Goal: Information Seeking & Learning: Learn about a topic

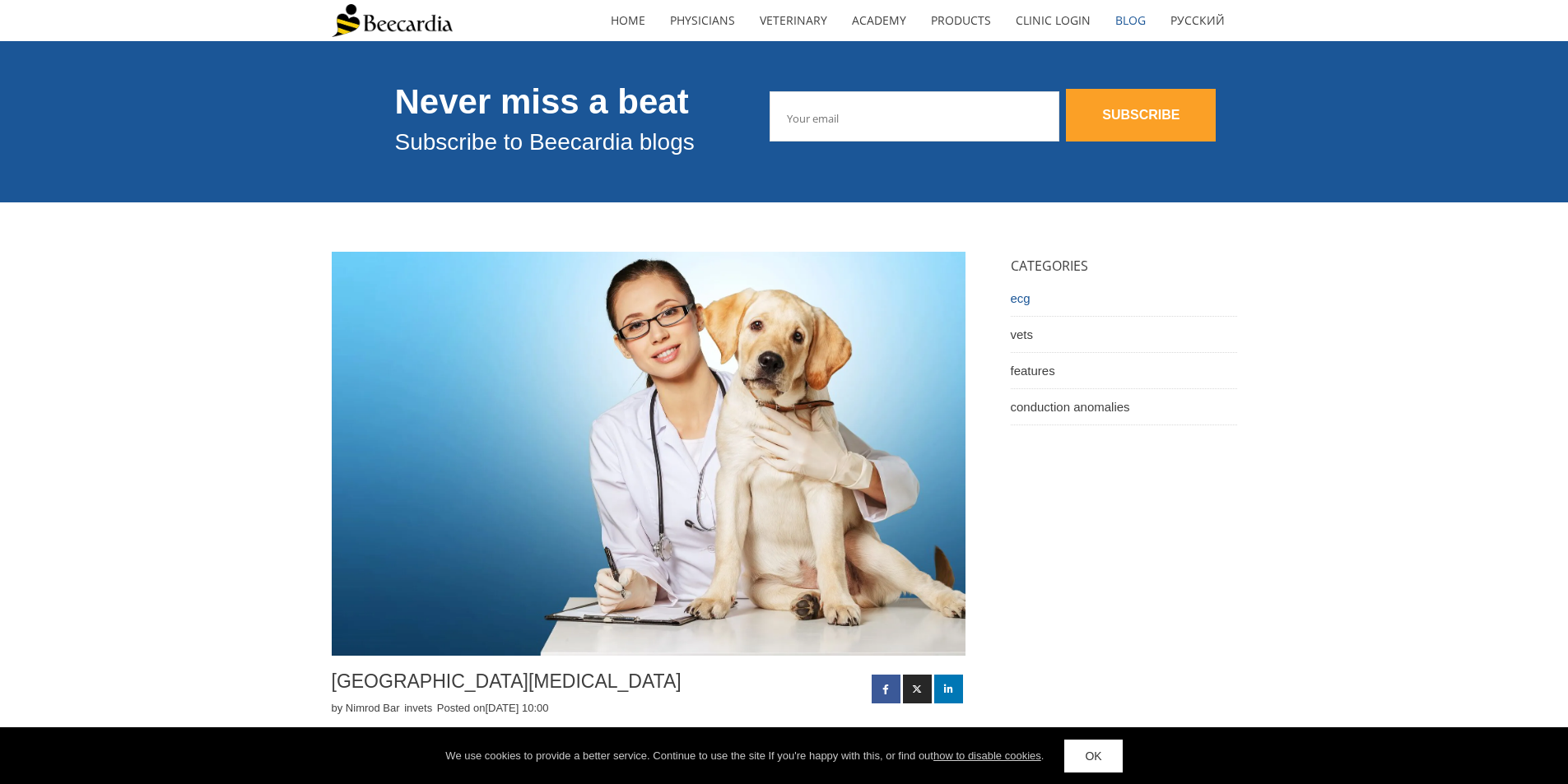
click at [1026, 305] on link "ecg" at bounding box center [1123, 298] width 226 height 36
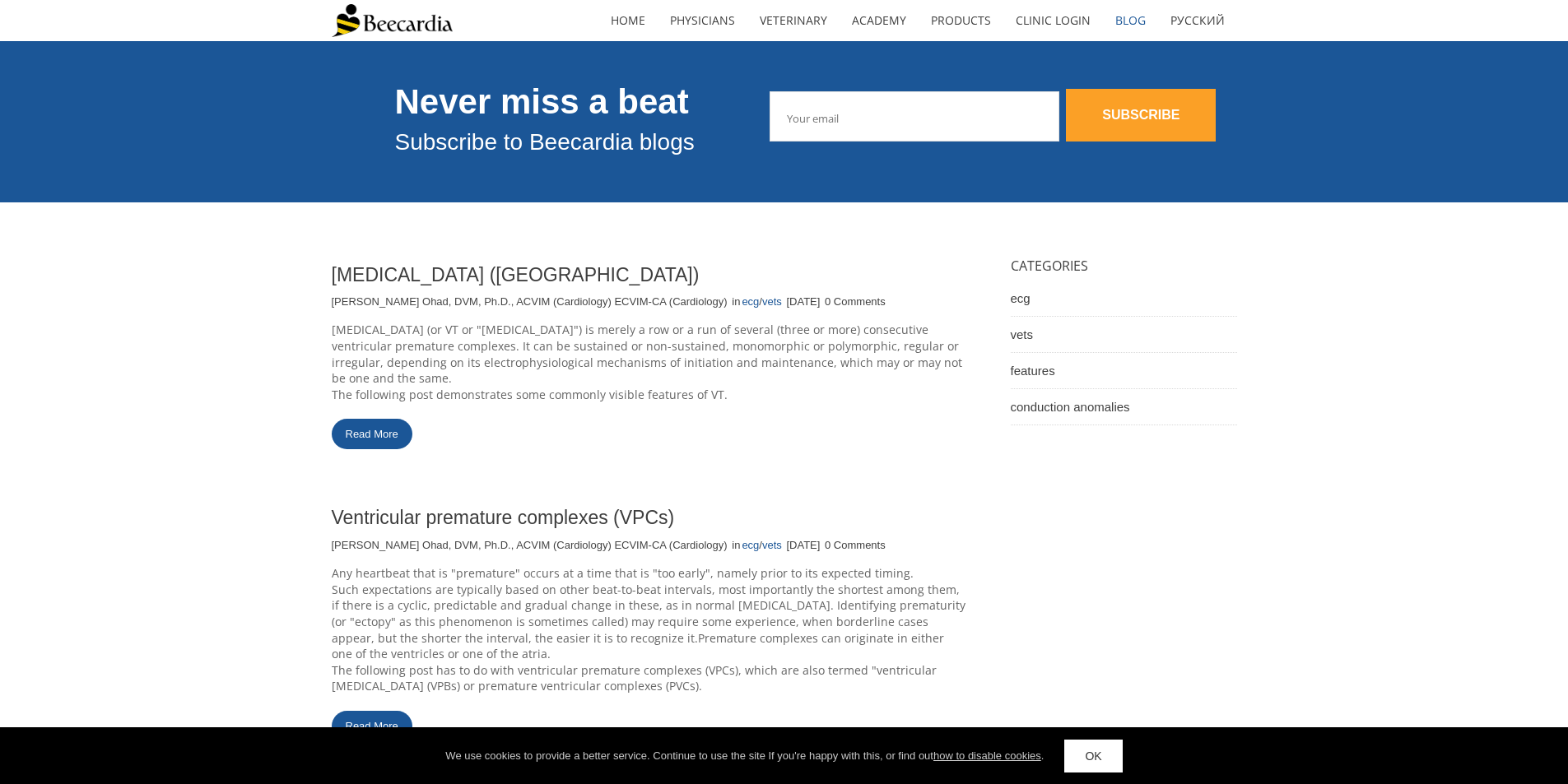
click at [368, 445] on link "Read More" at bounding box center [372, 434] width 81 height 30
